Goal: Task Accomplishment & Management: Use online tool/utility

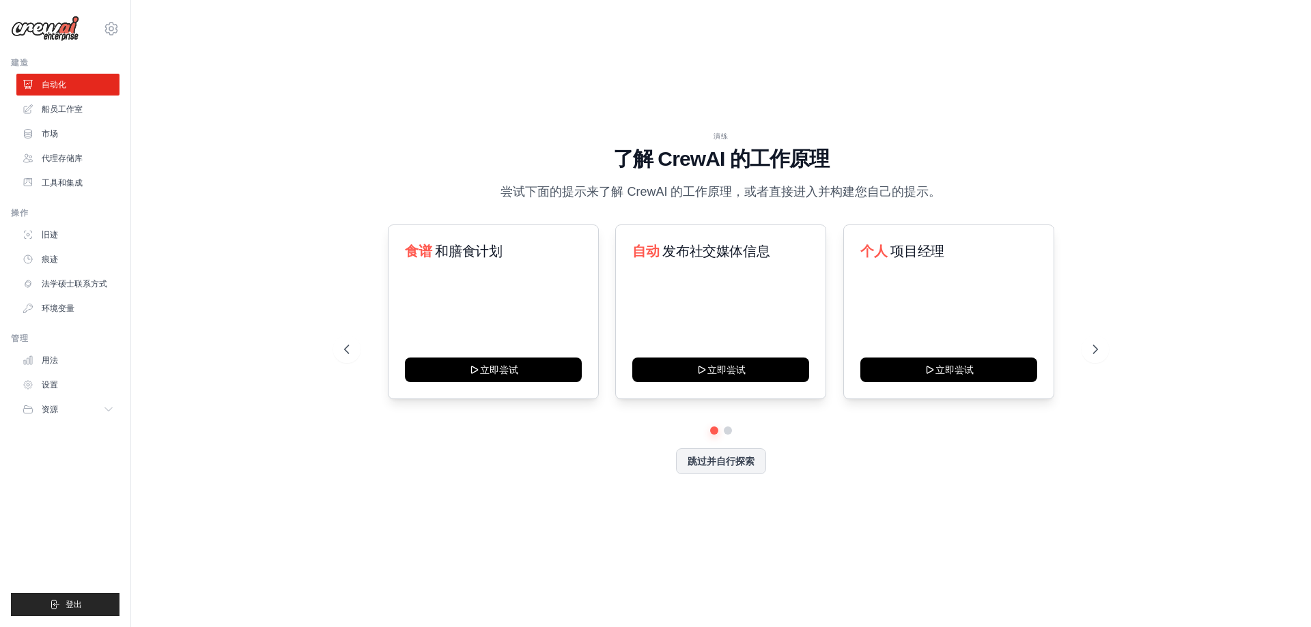
click at [475, 94] on div "演练 了解 [PERSON_NAME] 的工作原理 尝试下面的提示来了解 [PERSON_NAME] 的工作原理，或者直接进入并构建您自己的提示。 食谱 和膳…" at bounding box center [721, 314] width 1136 height 600
click at [629, 186] on font "尝试下面的提示来了解 CrewAI 的工作原理，或者直接进入并构建您自己的提示。" at bounding box center [720, 192] width 440 height 14
click at [510, 309] on div "食谱 和膳食计划 立即尝试" at bounding box center [493, 312] width 211 height 175
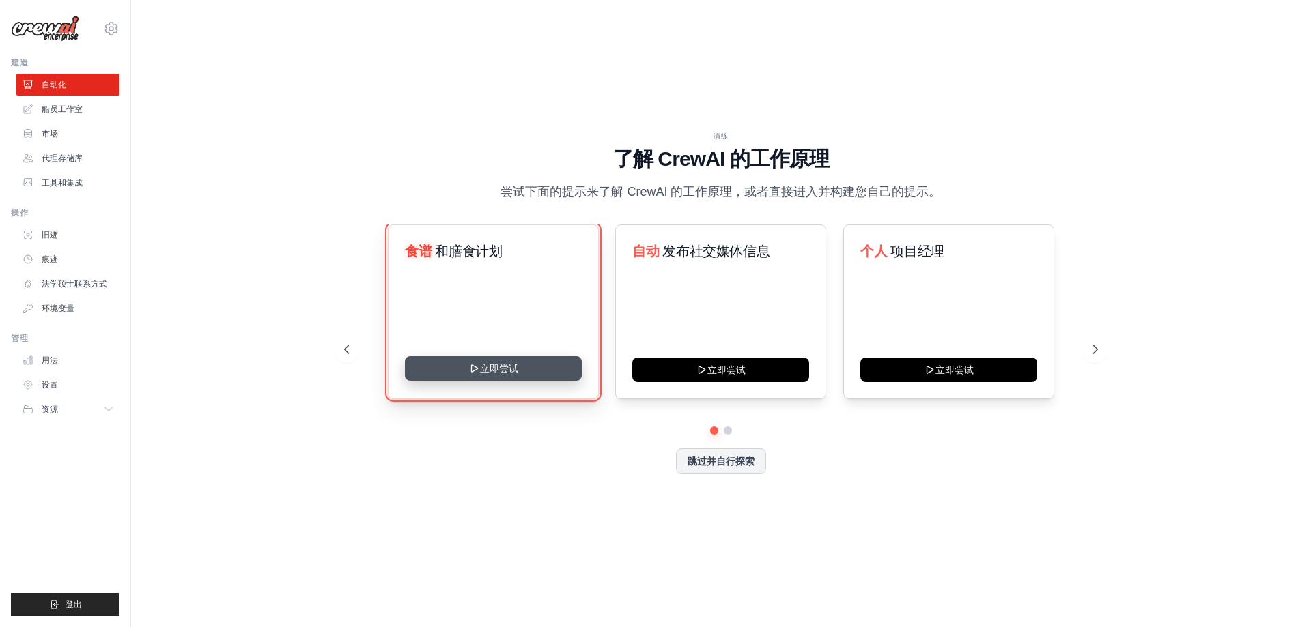
click at [469, 372] on icon at bounding box center [474, 368] width 11 height 11
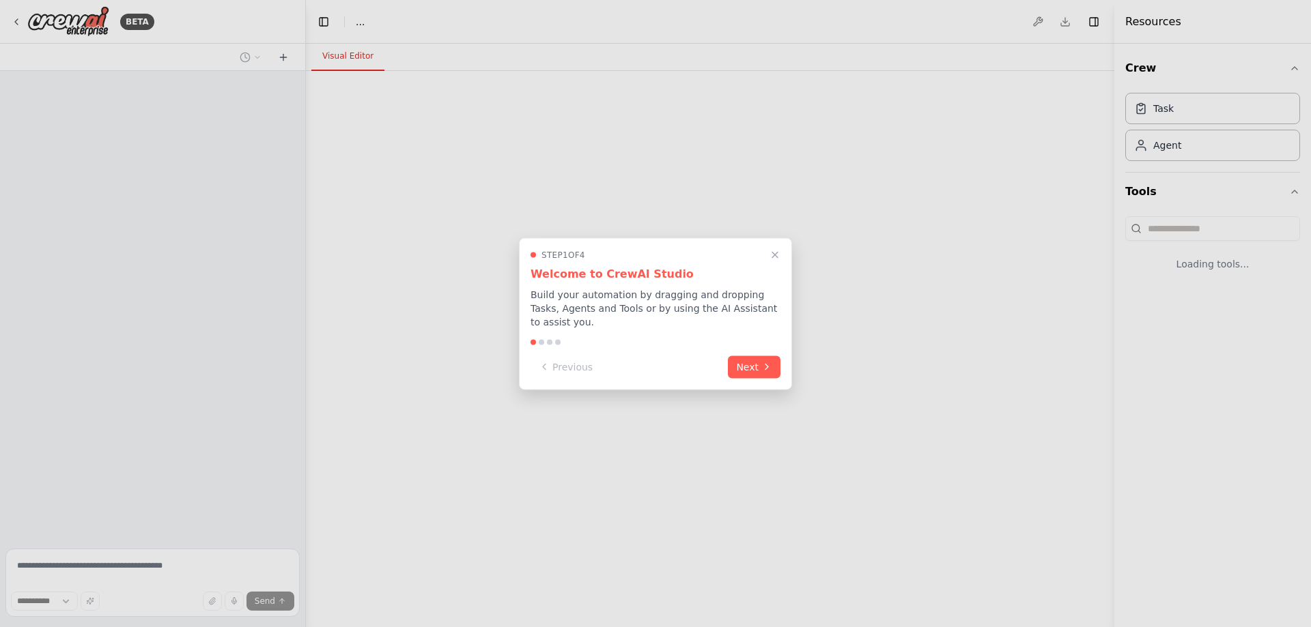
select select "****"
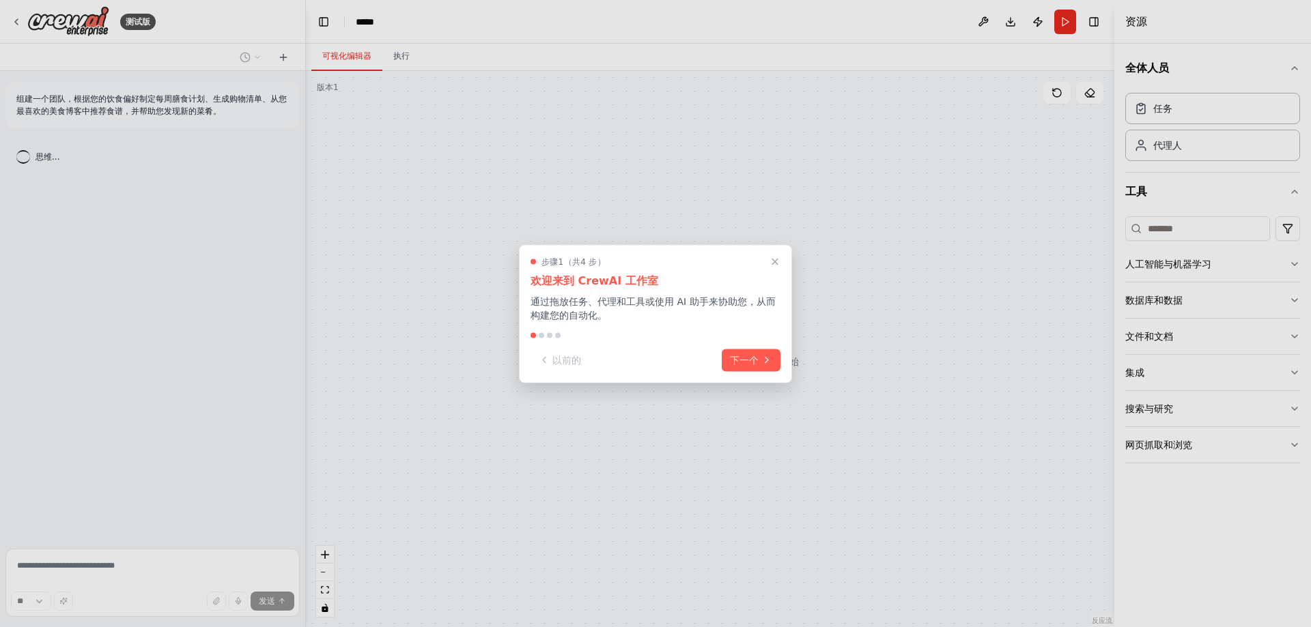
click at [894, 277] on div at bounding box center [655, 313] width 1311 height 627
click at [736, 358] on font "下一个" at bounding box center [744, 358] width 29 height 11
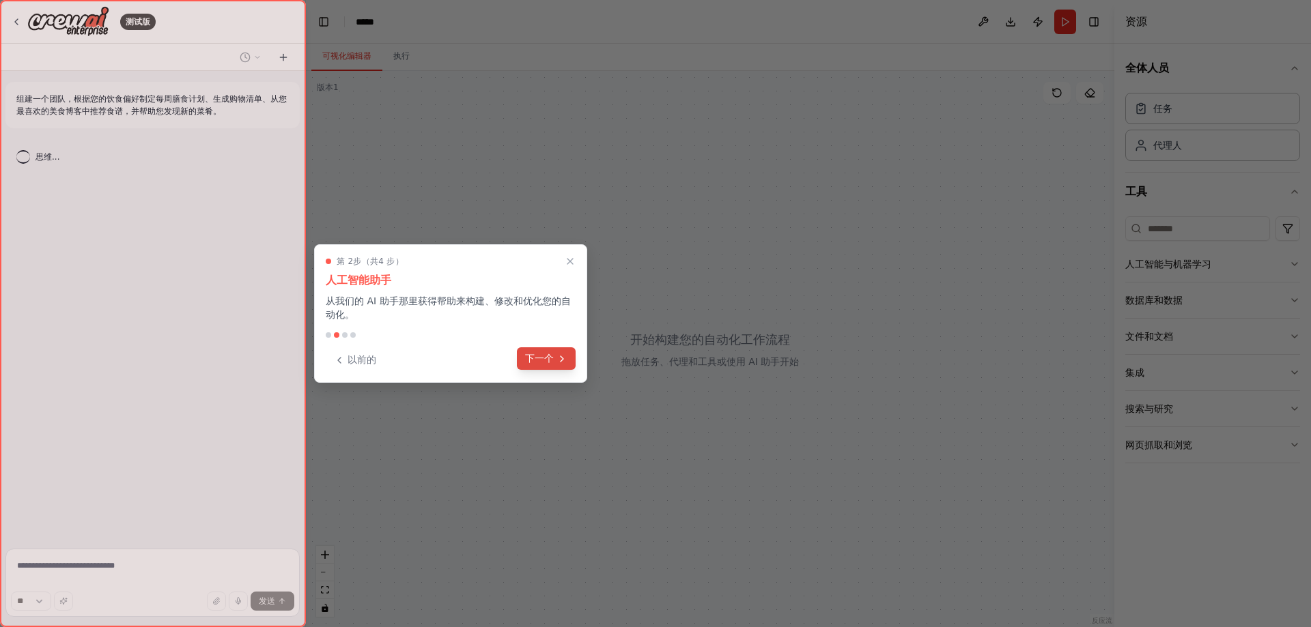
click at [540, 364] on font "下一个" at bounding box center [539, 358] width 29 height 11
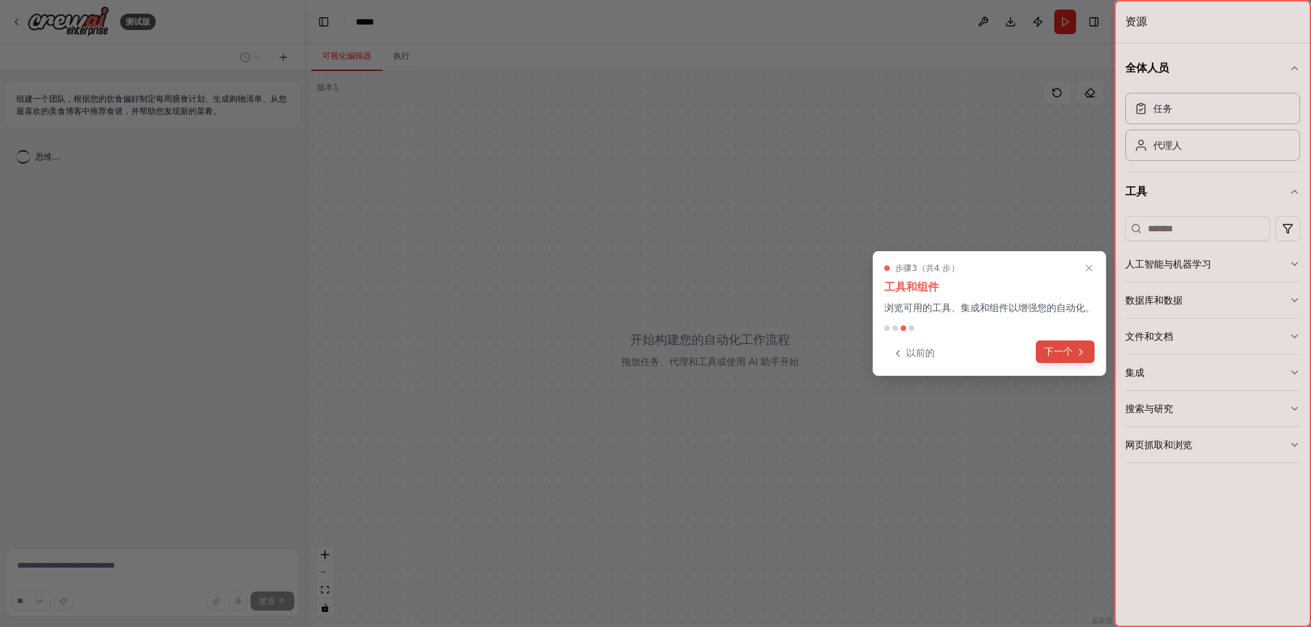
click at [1079, 354] on icon at bounding box center [1080, 352] width 11 height 11
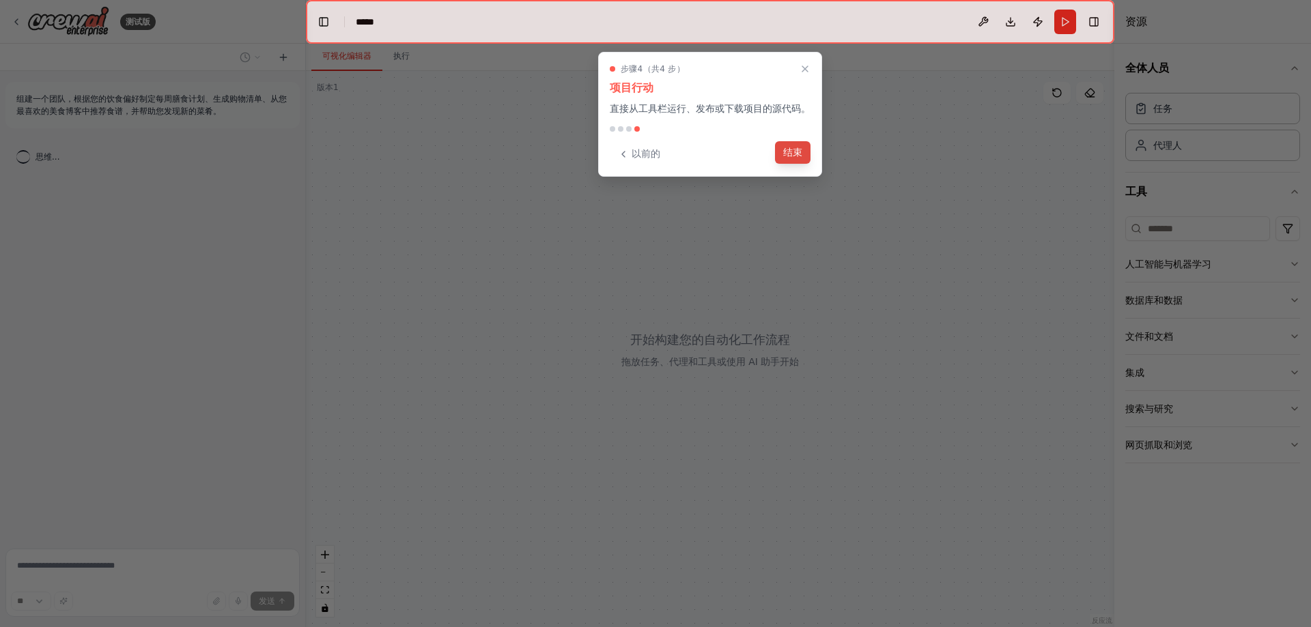
click at [801, 157] on font "结束" at bounding box center [792, 152] width 19 height 11
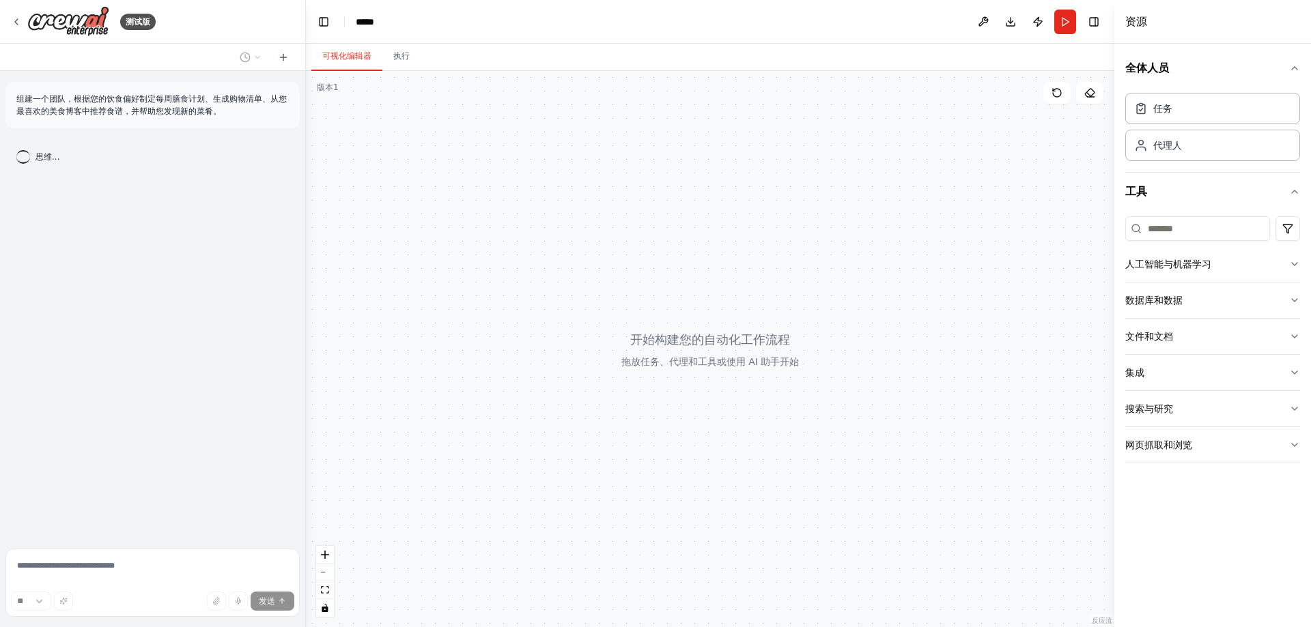
click at [601, 361] on div at bounding box center [710, 349] width 808 height 556
drag, startPoint x: 563, startPoint y: 272, endPoint x: 830, endPoint y: 306, distance: 269.1
click at [830, 306] on div at bounding box center [710, 349] width 808 height 556
drag, startPoint x: 832, startPoint y: 310, endPoint x: 667, endPoint y: 188, distance: 205.1
click at [667, 188] on div at bounding box center [710, 349] width 808 height 556
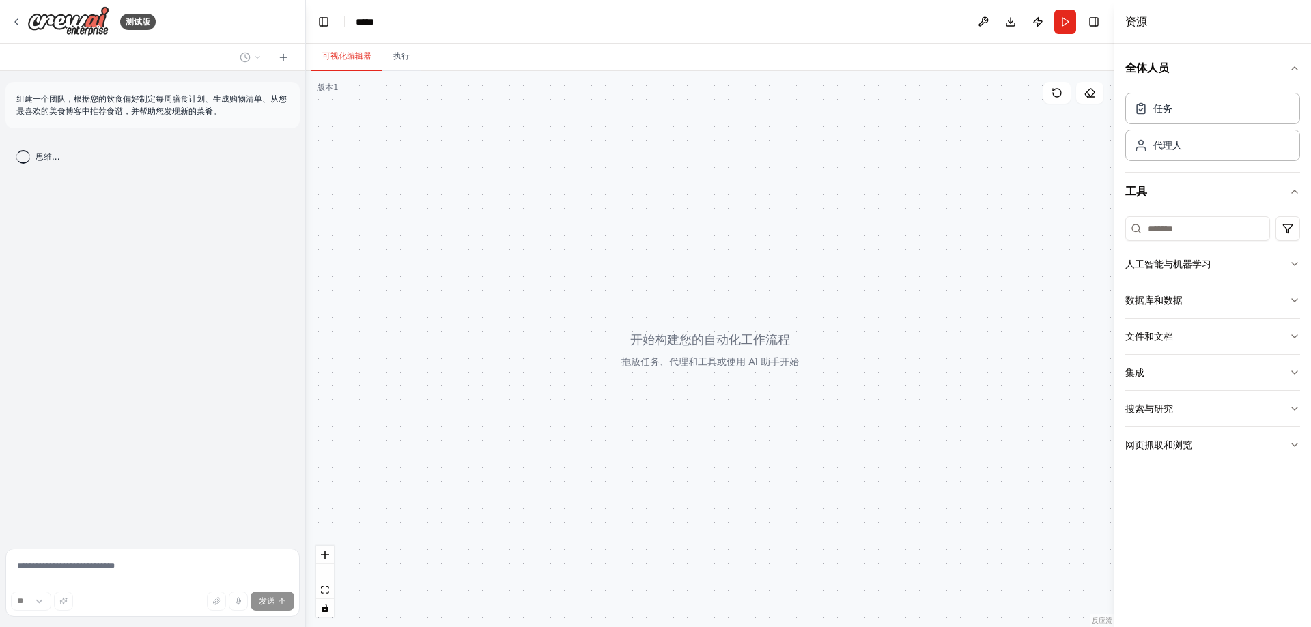
drag, startPoint x: 659, startPoint y: 283, endPoint x: 633, endPoint y: 291, distance: 27.2
click at [644, 289] on div at bounding box center [710, 349] width 808 height 556
click at [550, 281] on div at bounding box center [710, 349] width 808 height 556
drag, startPoint x: 550, startPoint y: 281, endPoint x: 898, endPoint y: 416, distance: 373.2
click at [898, 416] on div at bounding box center [710, 349] width 808 height 556
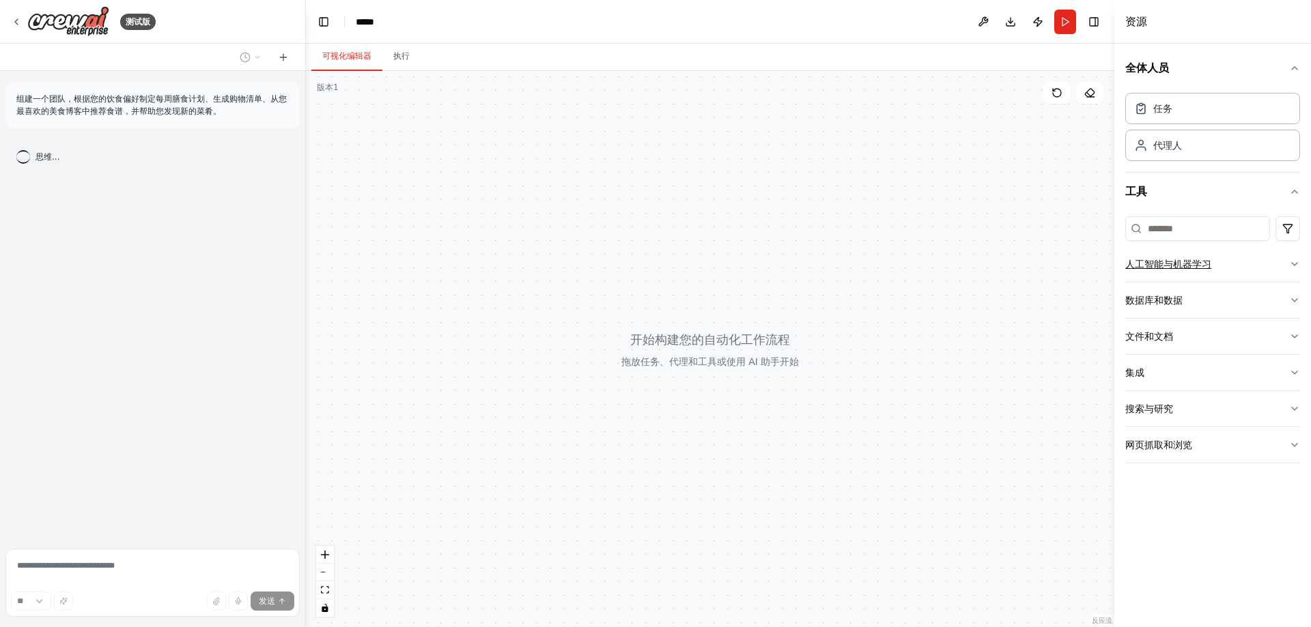
click at [1213, 264] on button "人工智能与机器学习" at bounding box center [1212, 263] width 175 height 35
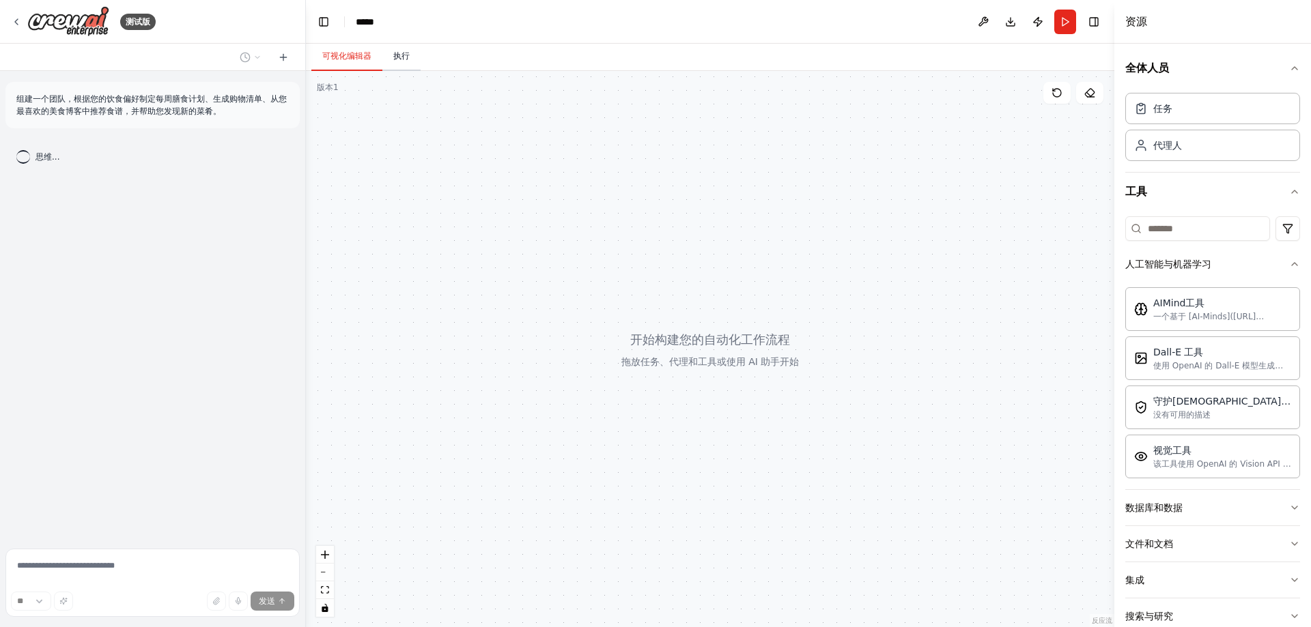
click at [401, 63] on button "执行" at bounding box center [401, 56] width 38 height 29
click at [364, 63] on button "可视化编辑器" at bounding box center [346, 56] width 71 height 29
click at [205, 107] on font "组建一个团队，根据您的饮食偏好制定每周膳食计划、生成购物清单、从您最喜欢的美食博客中推荐食谱，并帮助您发现新的菜肴。" at bounding box center [151, 105] width 270 height 22
click at [412, 46] on button "执行" at bounding box center [401, 56] width 38 height 29
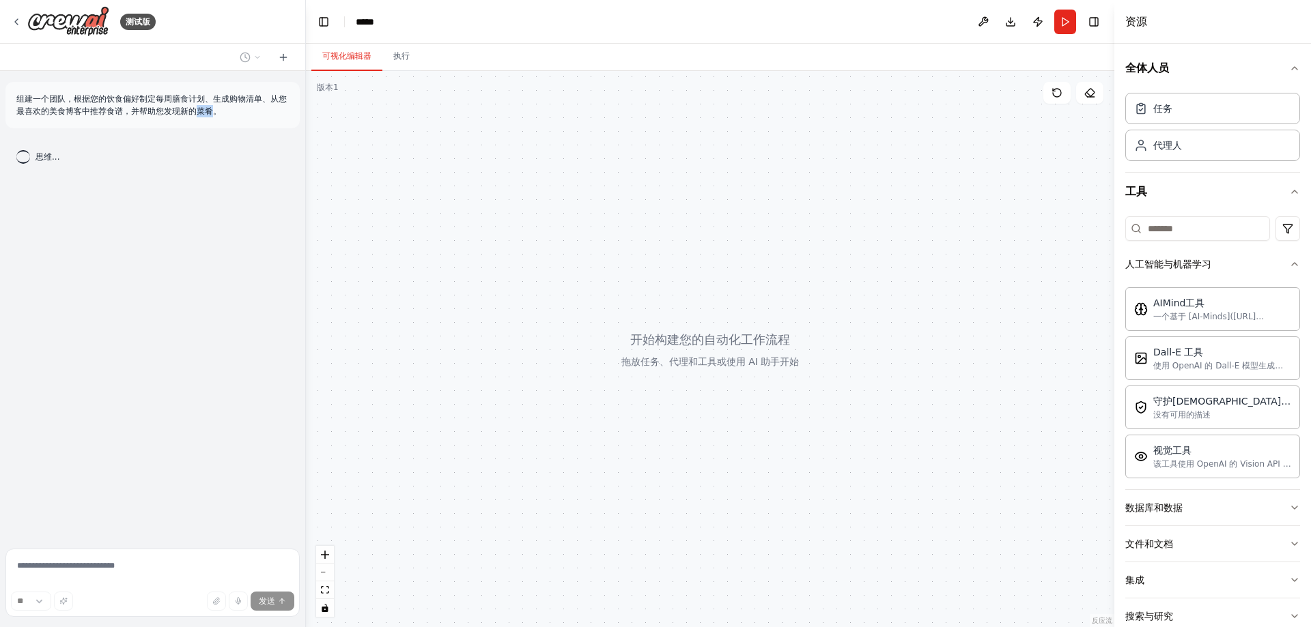
click at [362, 61] on button "可视化编辑器" at bounding box center [346, 56] width 71 height 29
click at [416, 148] on div at bounding box center [710, 349] width 808 height 556
click at [433, 219] on div at bounding box center [710, 349] width 808 height 556
drag, startPoint x: 542, startPoint y: 237, endPoint x: 977, endPoint y: 294, distance: 438.5
click at [929, 324] on div at bounding box center [710, 349] width 808 height 556
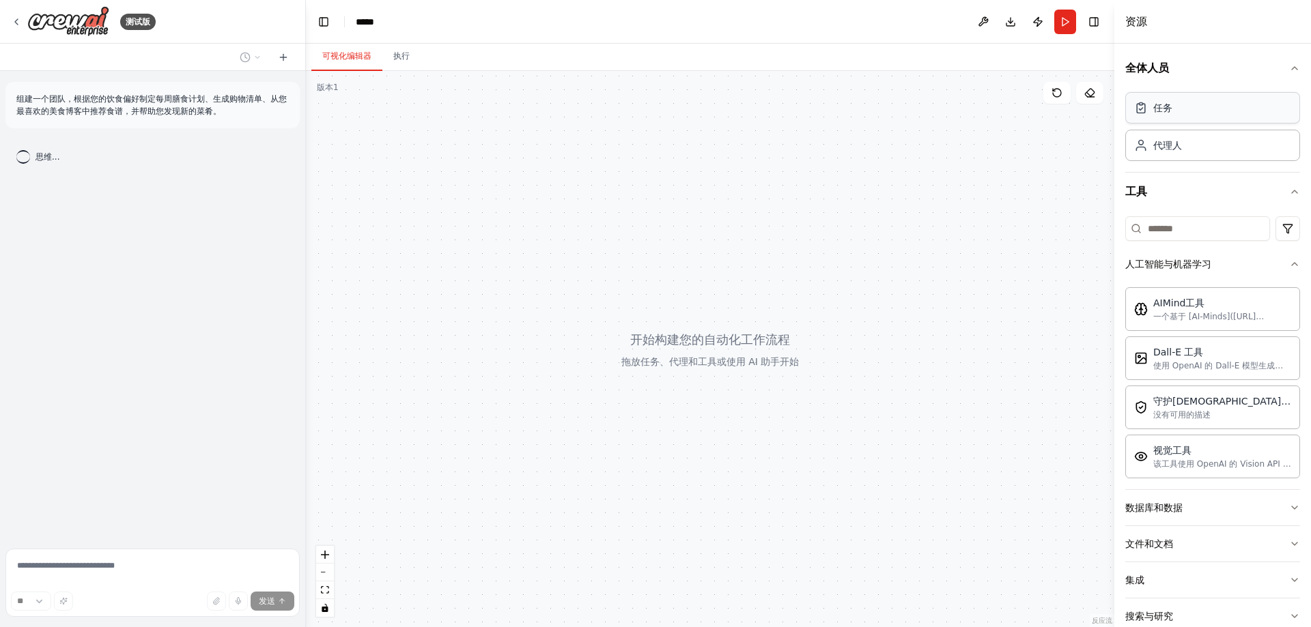
click at [1180, 121] on div "任务" at bounding box center [1212, 107] width 175 height 31
click at [1181, 117] on div "任务" at bounding box center [1212, 107] width 175 height 31
click at [1184, 158] on div "代理人" at bounding box center [1212, 144] width 175 height 31
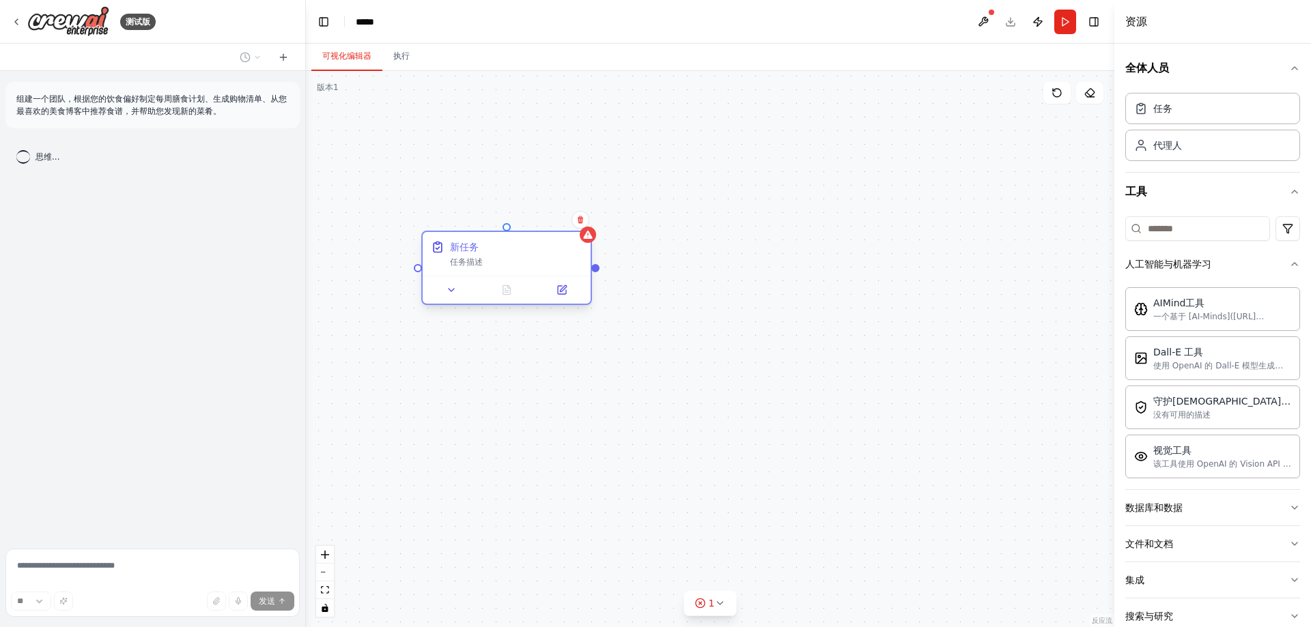
drag, startPoint x: 626, startPoint y: 274, endPoint x: 471, endPoint y: 281, distance: 155.1
click at [471, 276] on div "新任务 任务描述" at bounding box center [507, 254] width 168 height 44
click at [588, 283] on div "新任务 任务描述" at bounding box center [710, 349] width 808 height 556
drag, startPoint x: 696, startPoint y: 395, endPoint x: 692, endPoint y: 407, distance: 12.3
click at [693, 405] on div "新任务 任务描述" at bounding box center [710, 349] width 808 height 556
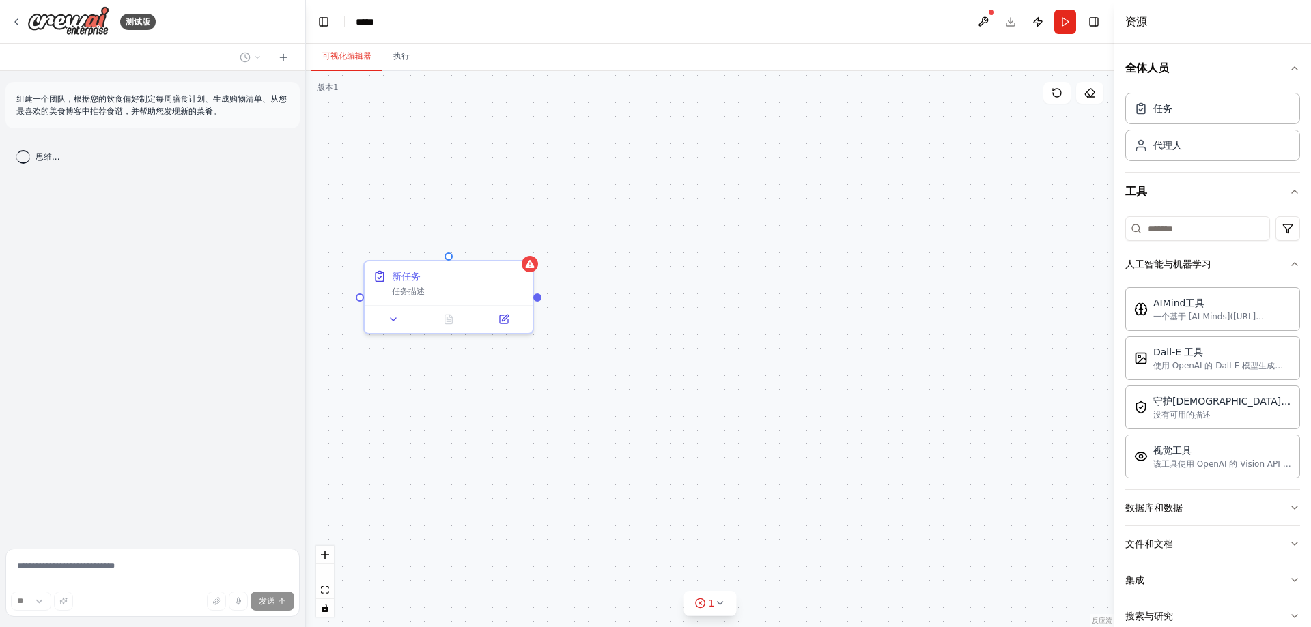
click at [700, 347] on div "新任务 任务描述" at bounding box center [710, 349] width 808 height 556
click at [704, 344] on div "新任务 任务描述" at bounding box center [710, 349] width 808 height 556
click at [859, 220] on div "新任务 任务描述" at bounding box center [710, 349] width 808 height 556
click at [808, 347] on div at bounding box center [790, 362] width 168 height 152
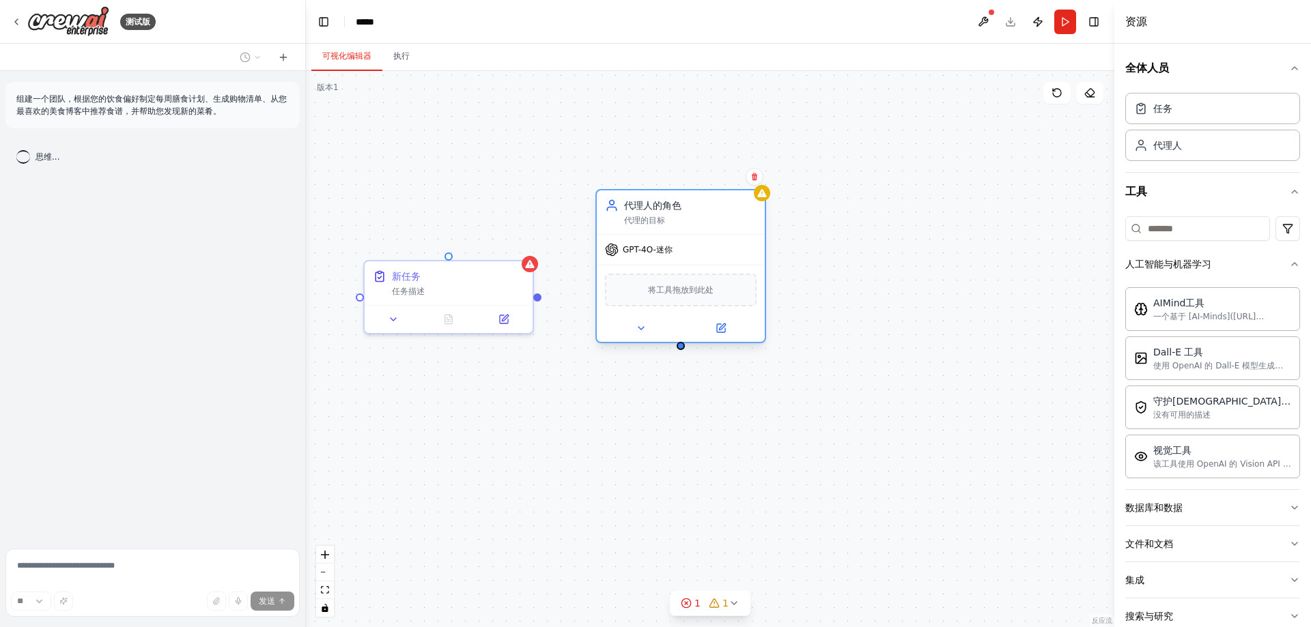
drag, startPoint x: 830, startPoint y: 343, endPoint x: 721, endPoint y: 244, distance: 147.4
click at [721, 244] on div "GPT-4O-迷你" at bounding box center [681, 250] width 168 height 30
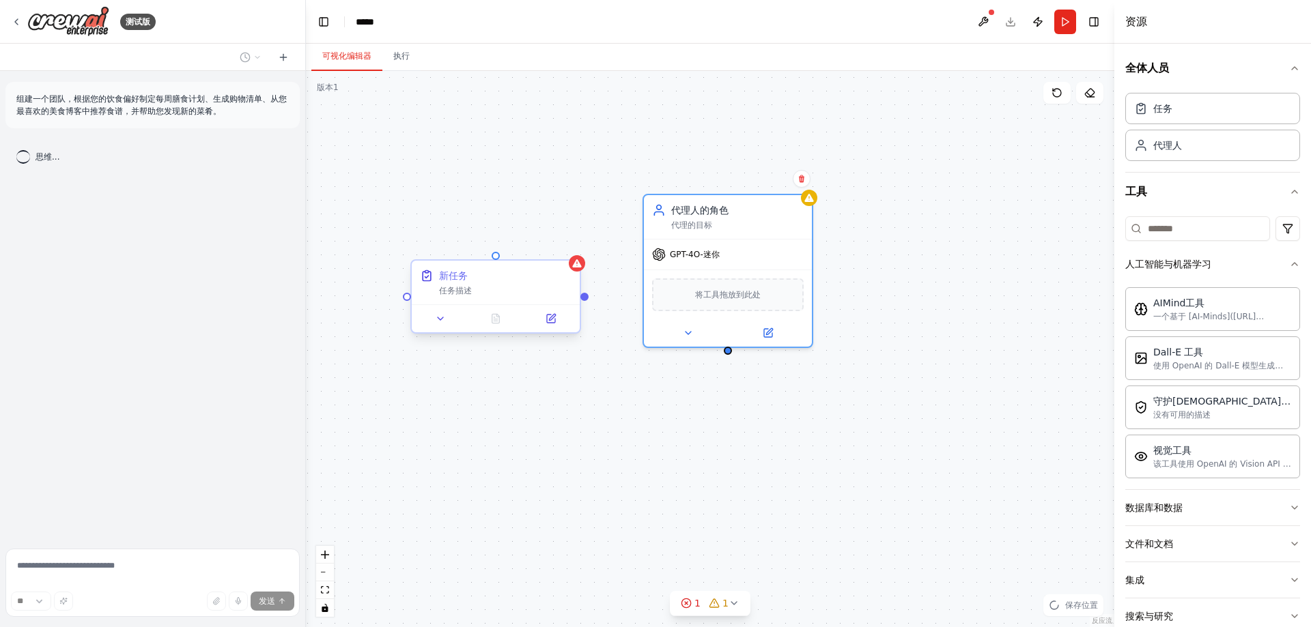
drag, startPoint x: 539, startPoint y: 302, endPoint x: 593, endPoint y: 293, distance: 55.3
click at [593, 293] on div "新任务 任务描述 代理人的角色 代理的目标 GPT-4O-迷你 将工具拖放到此处" at bounding box center [710, 349] width 808 height 556
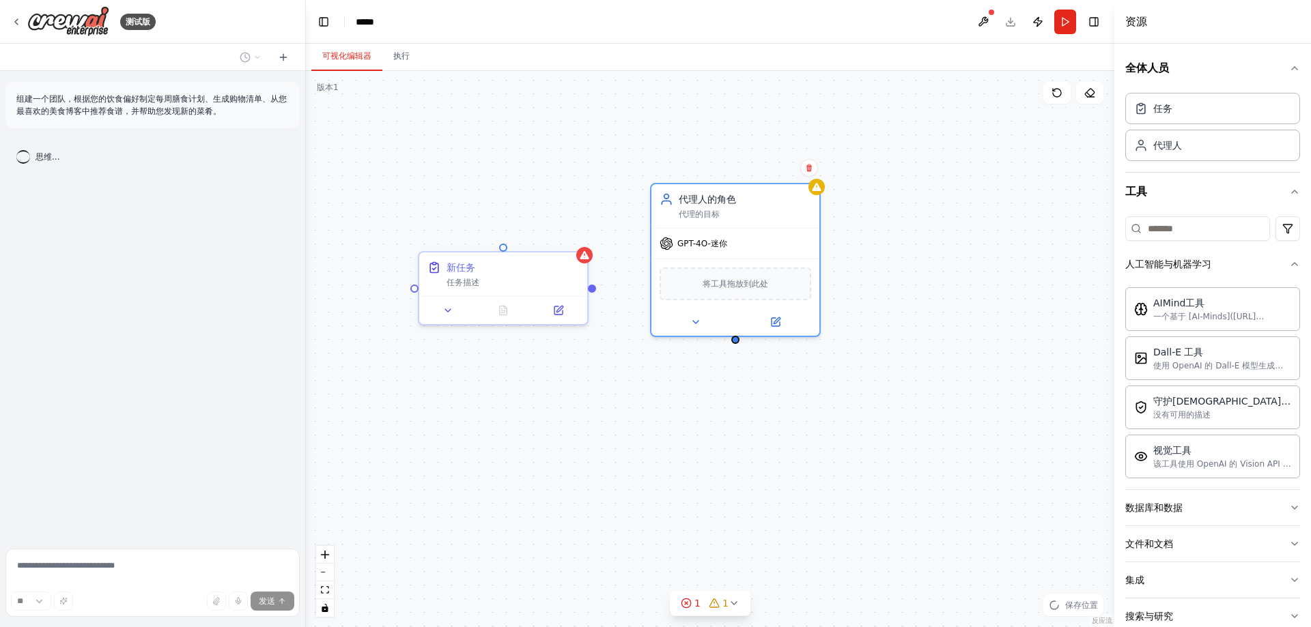
click at [593, 293] on div "新任务 任务描述 代理人的角色 代理的目标 GPT-4O-迷你 将工具拖放到此处" at bounding box center [710, 349] width 808 height 556
click at [582, 259] on div at bounding box center [584, 252] width 16 height 16
click at [590, 291] on div "新任务 任务描述 代理人的角色 代理的目标 GPT-4O-迷你 将工具拖放到此处" at bounding box center [710, 349] width 808 height 556
drag, startPoint x: 592, startPoint y: 289, endPoint x: 674, endPoint y: 260, distance: 87.0
click at [674, 260] on div "新任务 任务描述 代理人的角色 代理的目标 GPT-4O-迷你 将工具拖放到此处" at bounding box center [849, 270] width 808 height 556
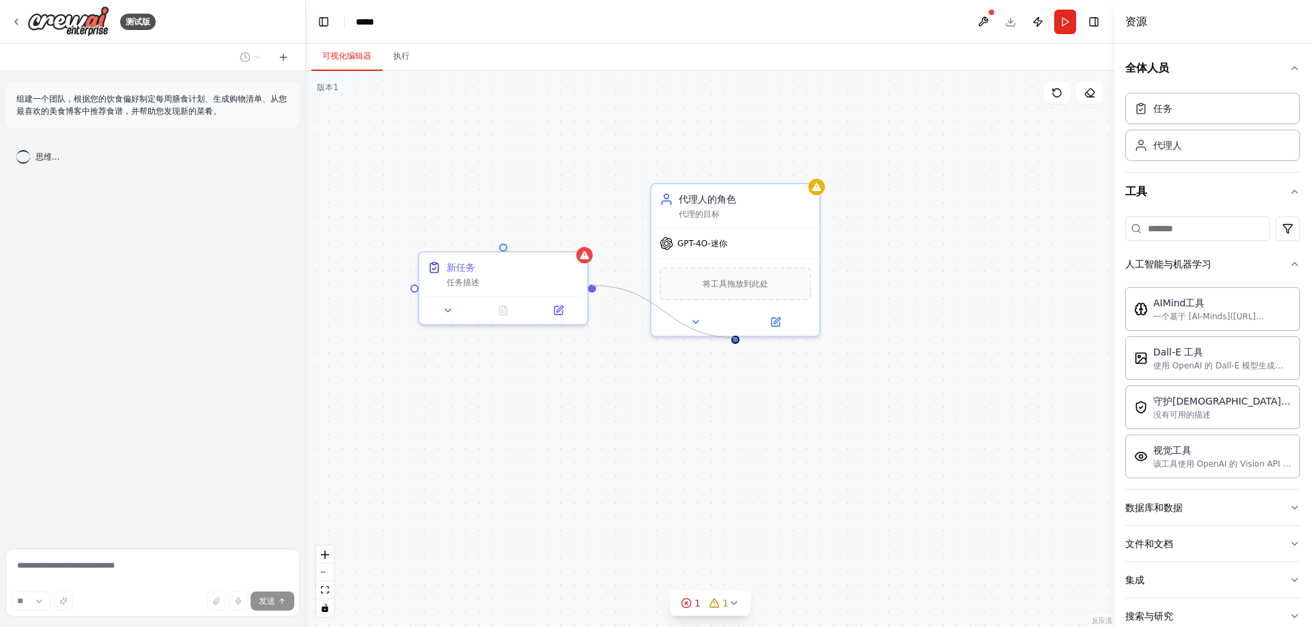
drag, startPoint x: 594, startPoint y: 287, endPoint x: 736, endPoint y: 338, distance: 151.3
click at [736, 338] on div "新任务 任务描述 代理人的角色 代理的目标 GPT-4O-迷你 将工具拖放到此处" at bounding box center [710, 349] width 808 height 556
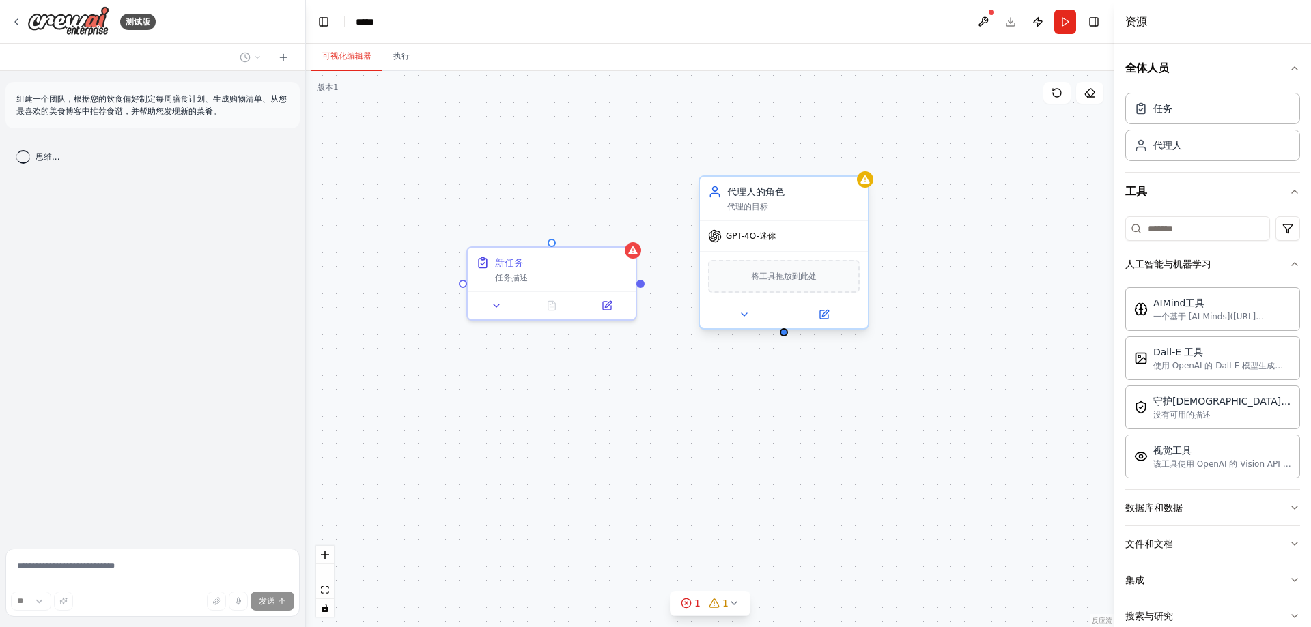
drag, startPoint x: 736, startPoint y: 342, endPoint x: 804, endPoint y: 328, distance: 69.7
click at [804, 328] on div "新任务 任务描述 代理人的角色 代理的目标 GPT-4O-迷你 将工具拖放到此处" at bounding box center [710, 349] width 808 height 556
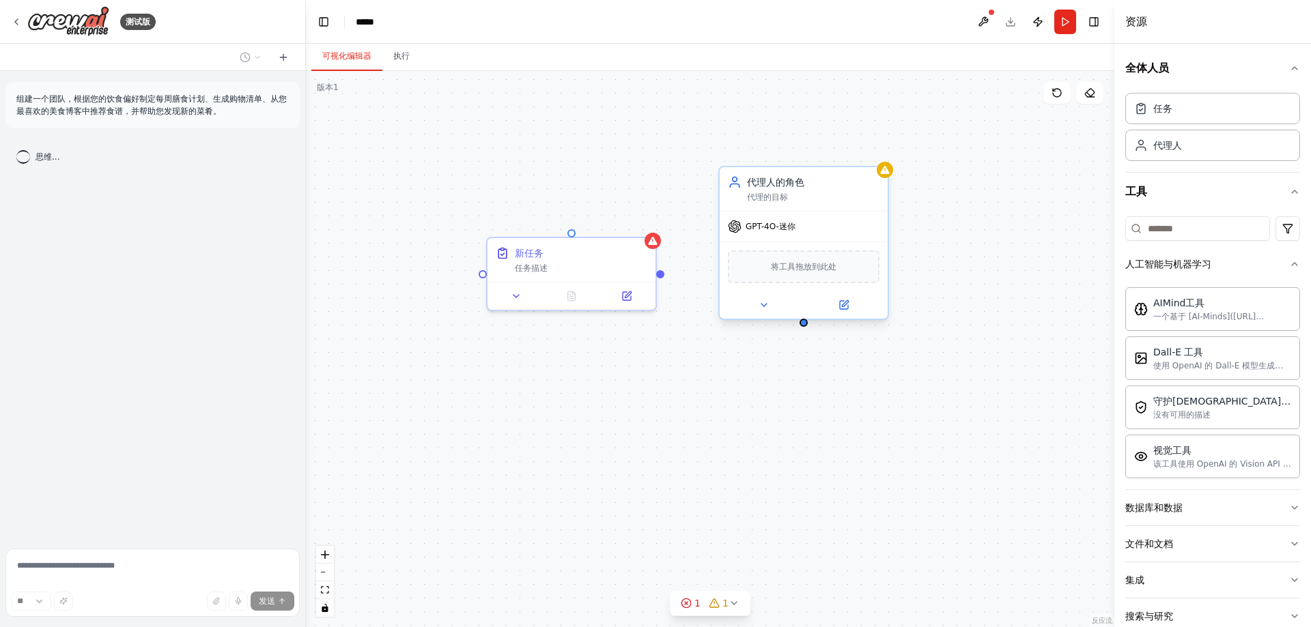
click at [805, 328] on div "新任务 任务描述 代理人的角色 代理的目标 GPT-4O-迷你 将工具拖放到此处" at bounding box center [710, 349] width 808 height 556
click at [663, 274] on div at bounding box center [660, 274] width 8 height 8
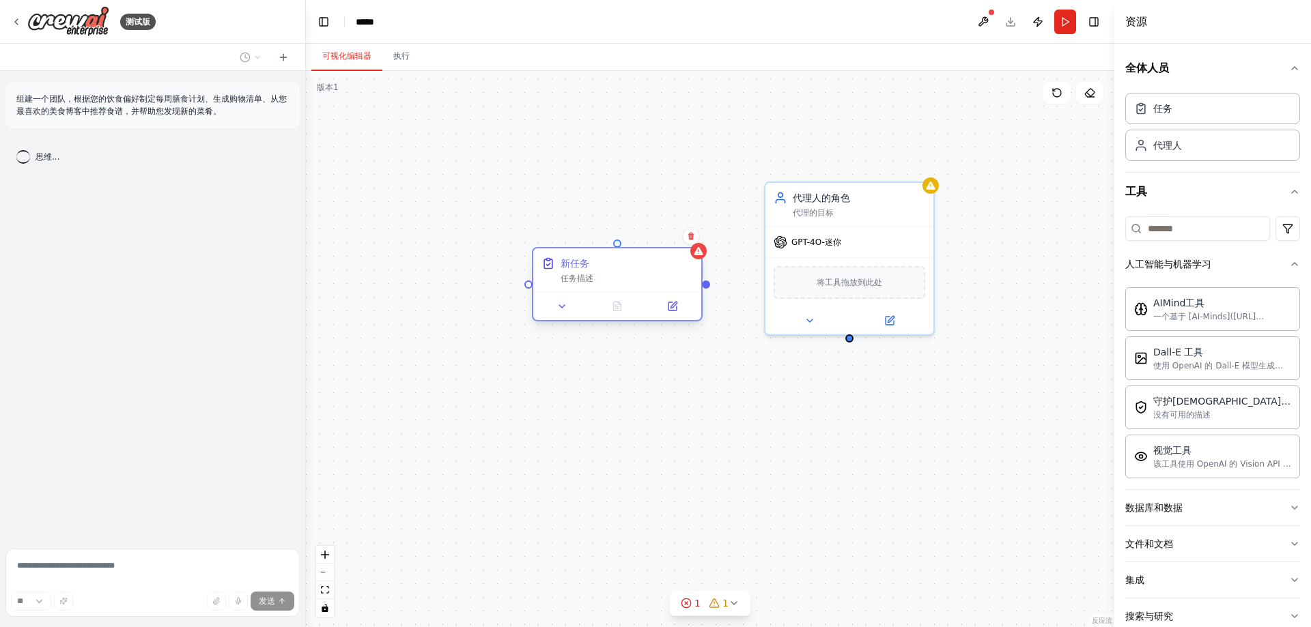
drag, startPoint x: 661, startPoint y: 276, endPoint x: 683, endPoint y: 289, distance: 26.0
click at [684, 289] on div "新任务 任务描述 代理人的角色 代理的目标 GPT-4O-迷你 将工具拖放到此处" at bounding box center [710, 349] width 808 height 556
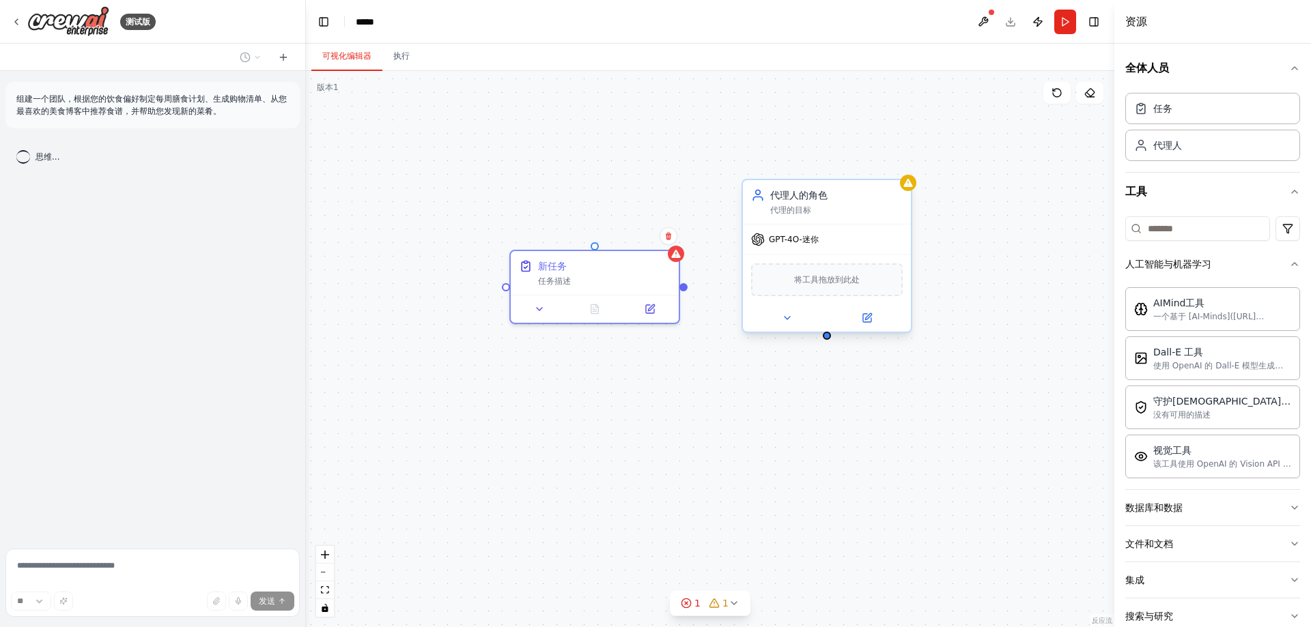
click at [785, 237] on font "GPT-4O-迷你" at bounding box center [794, 240] width 50 height 10
click at [833, 249] on div "GPT-4O-迷你" at bounding box center [827, 240] width 168 height 30
click at [973, 242] on div "新任务 任务描述 代理人的角色 代理的目标 GPT-4O-迷你 将工具拖放到此处" at bounding box center [710, 349] width 808 height 556
